Goal: Use online tool/utility: Utilize a website feature to perform a specific function

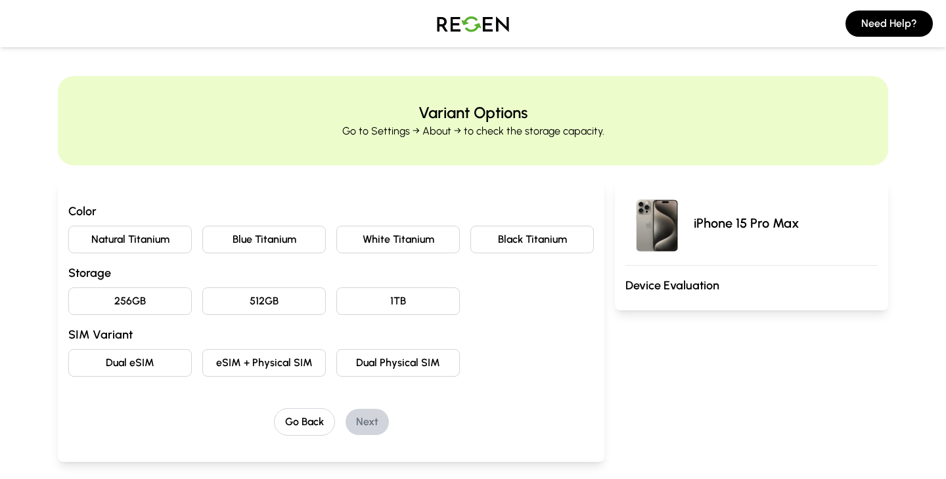
click at [158, 237] on button "Natural Titanium" at bounding box center [129, 240] width 123 height 28
click at [145, 301] on button "256GB" at bounding box center [129, 302] width 123 height 28
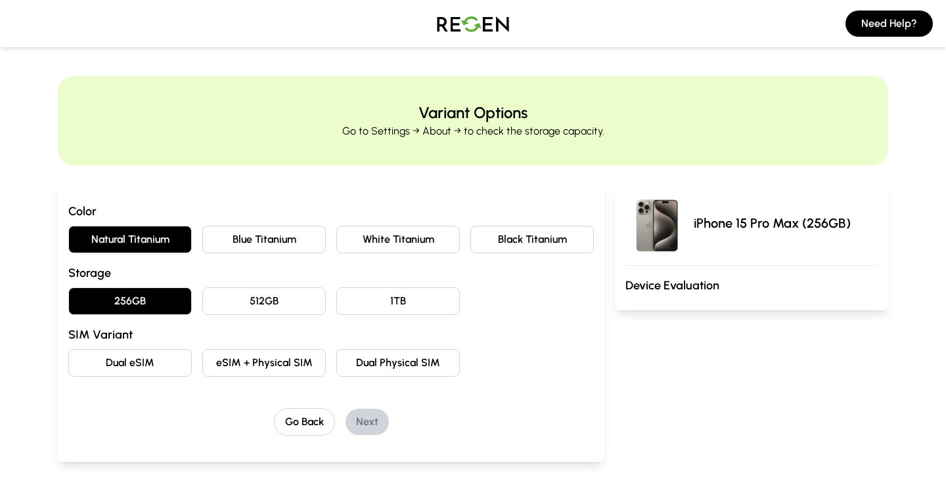
click at [242, 363] on button "eSIM + Physical SIM" at bounding box center [263, 363] width 123 height 28
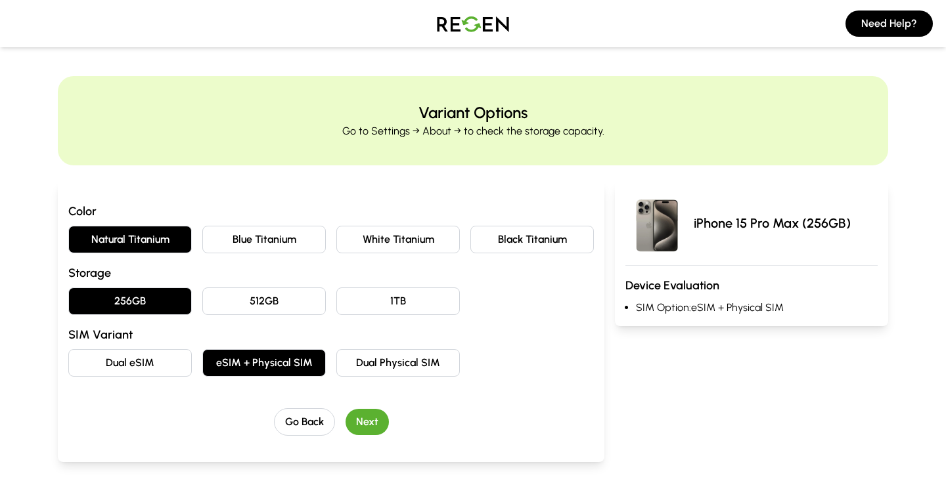
click at [366, 430] on button "Next" at bounding box center [366, 422] width 43 height 26
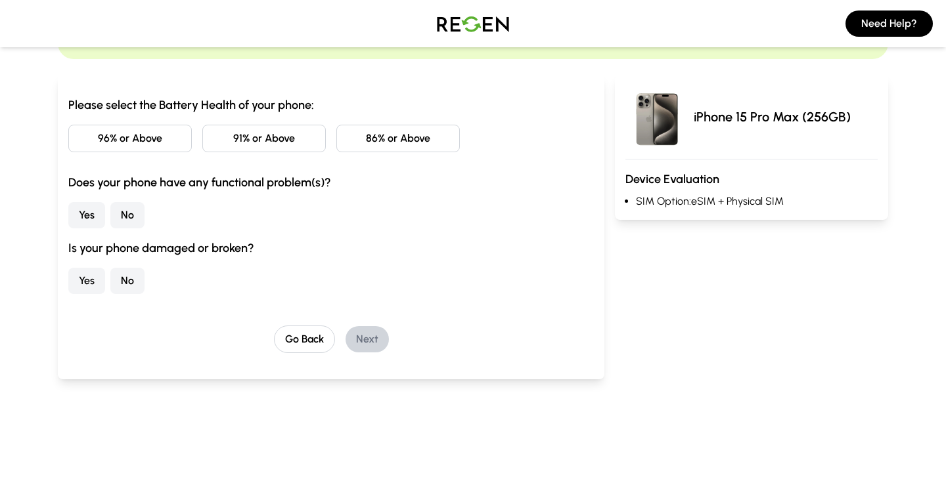
scroll to position [100, 0]
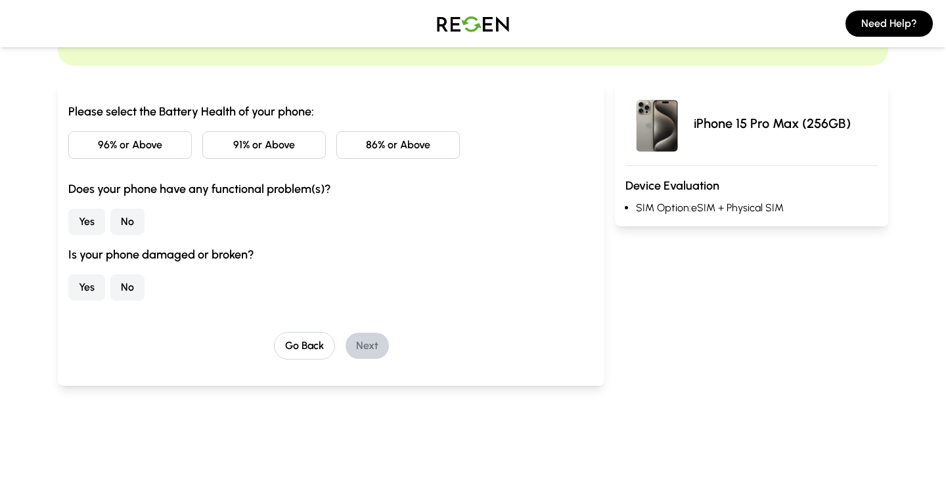
click at [252, 155] on button "91% or Above" at bounding box center [263, 145] width 123 height 28
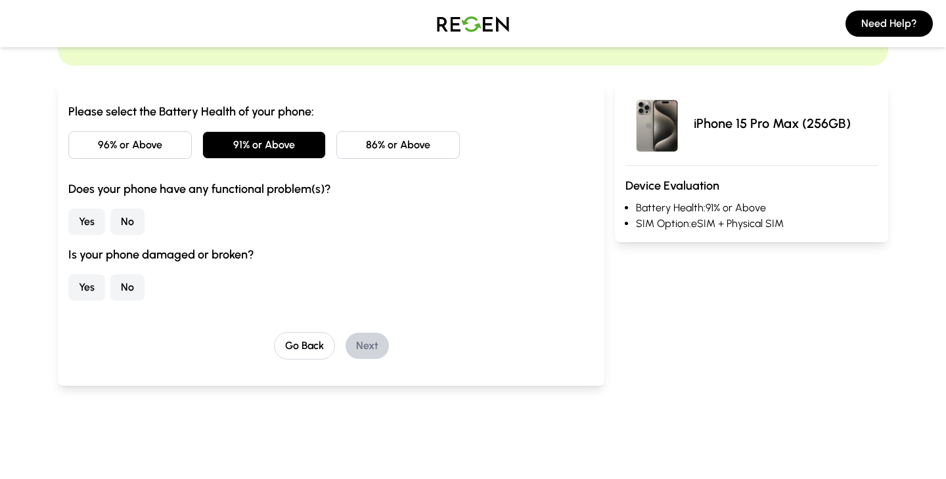
click at [116, 224] on button "No" at bounding box center [127, 222] width 34 height 26
click at [120, 284] on button "No" at bounding box center [127, 288] width 34 height 26
click at [358, 353] on button "Next" at bounding box center [366, 346] width 43 height 26
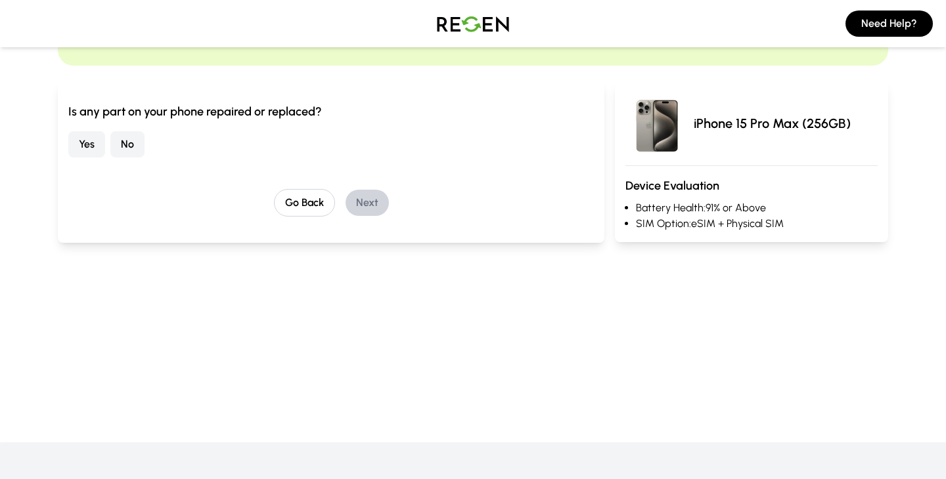
click at [131, 143] on button "No" at bounding box center [127, 144] width 34 height 26
click at [363, 195] on button "Next" at bounding box center [366, 203] width 43 height 26
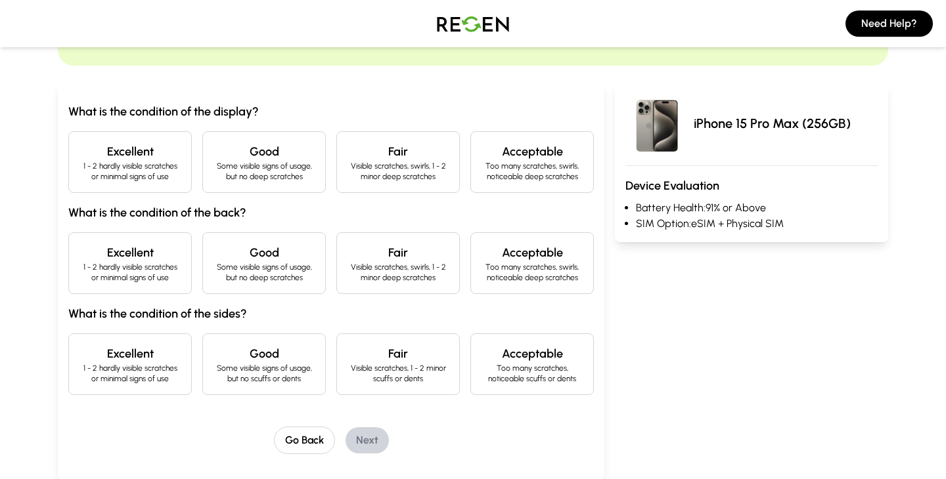
click at [131, 181] on p "1 - 2 hardly visible scratches or minimal signs of use" at bounding box center [129, 171] width 101 height 21
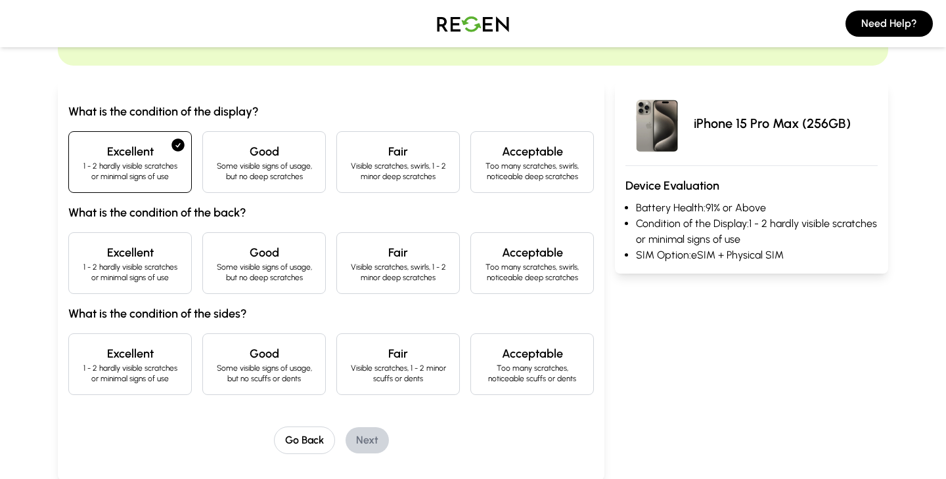
click at [116, 275] on p "1 - 2 hardly visible scratches or minimal signs of use" at bounding box center [129, 272] width 101 height 21
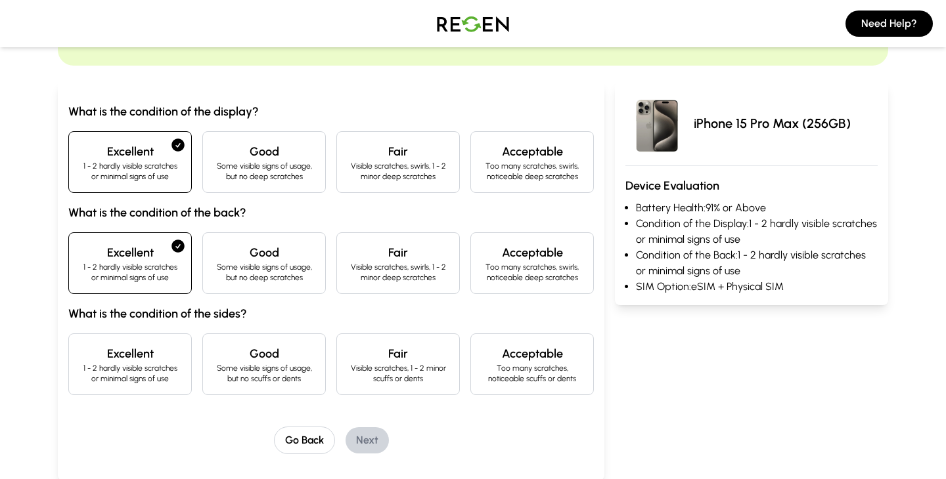
click at [125, 363] on h4 "Excellent" at bounding box center [129, 354] width 101 height 18
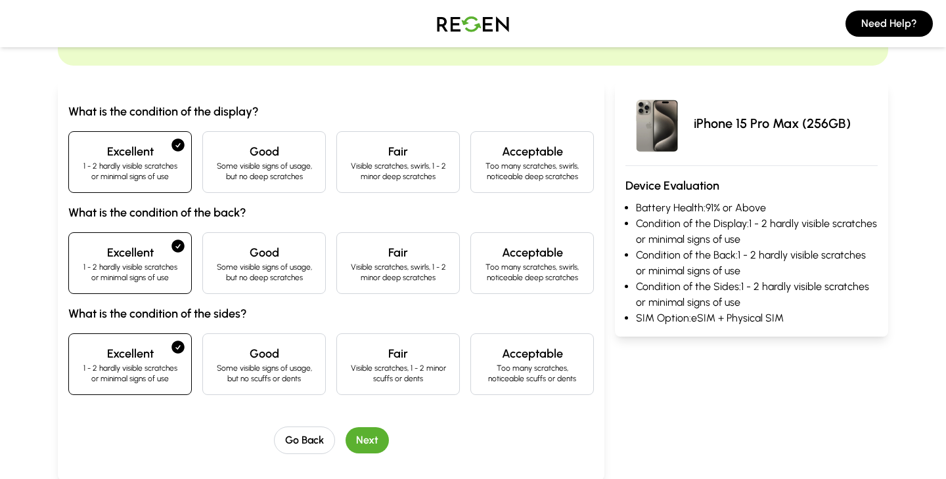
click at [366, 454] on button "Next" at bounding box center [366, 441] width 43 height 26
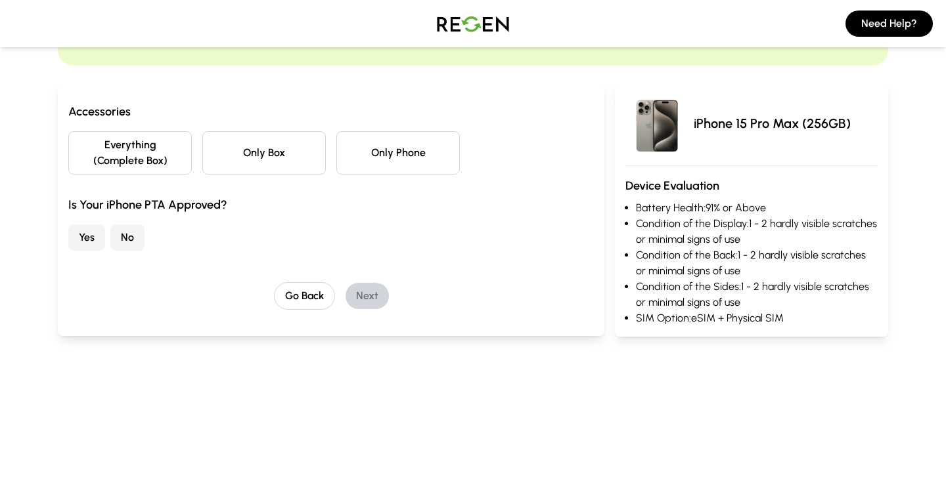
click at [161, 158] on button "Everything (Complete Box)" at bounding box center [129, 152] width 123 height 43
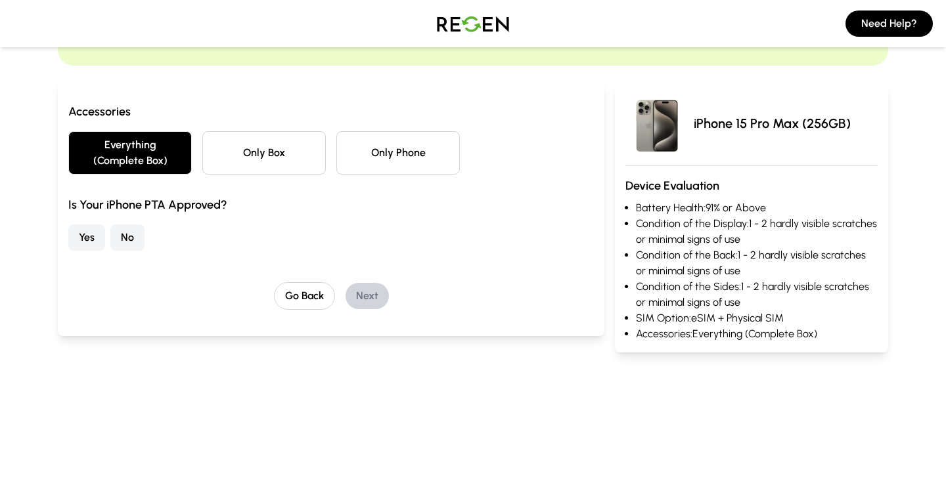
click at [130, 238] on button "No" at bounding box center [127, 238] width 34 height 26
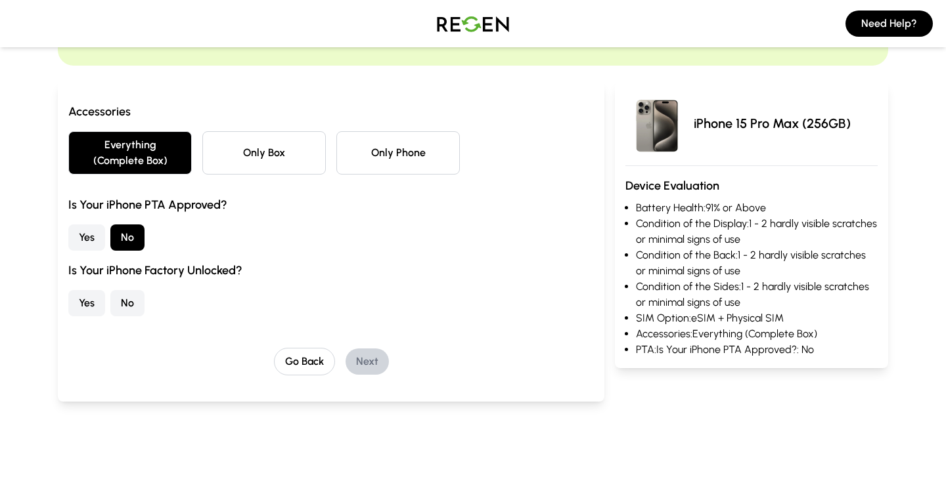
click at [83, 298] on button "Yes" at bounding box center [86, 303] width 37 height 26
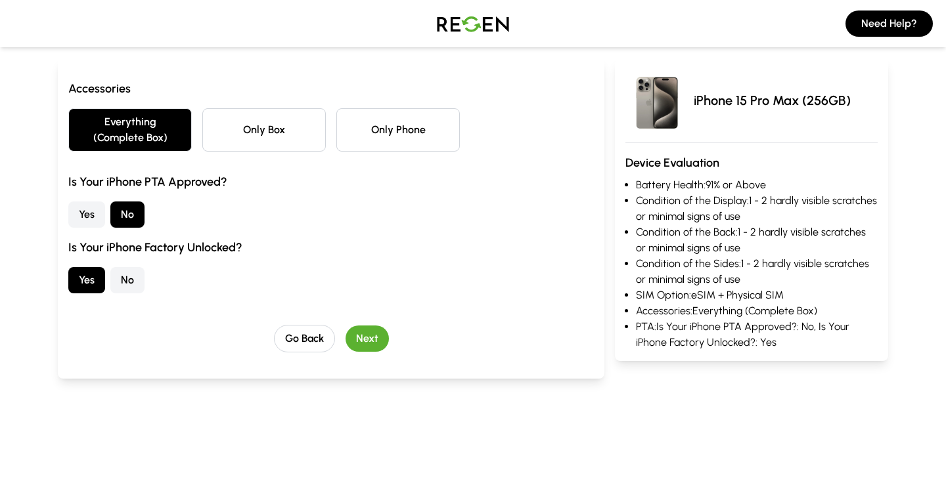
scroll to position [122, 0]
click at [355, 336] on button "Next" at bounding box center [366, 339] width 43 height 26
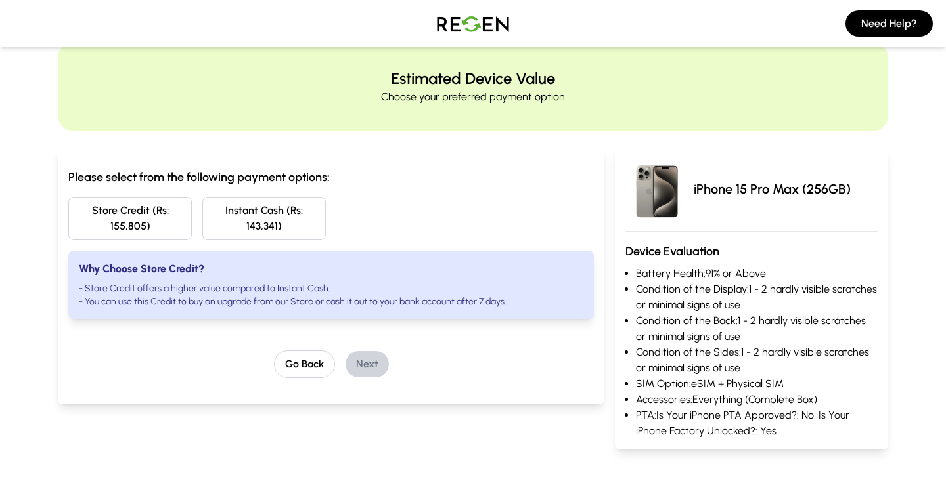
scroll to position [31, 0]
